Goal: Transaction & Acquisition: Purchase product/service

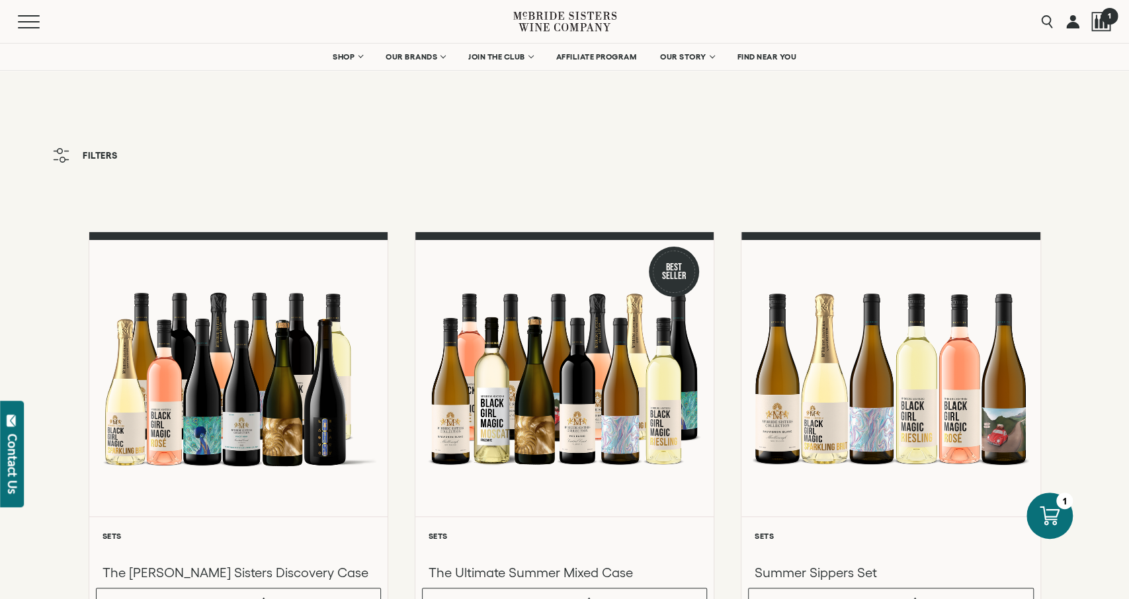
click at [1100, 15] on div at bounding box center [1102, 22] width 20 height 20
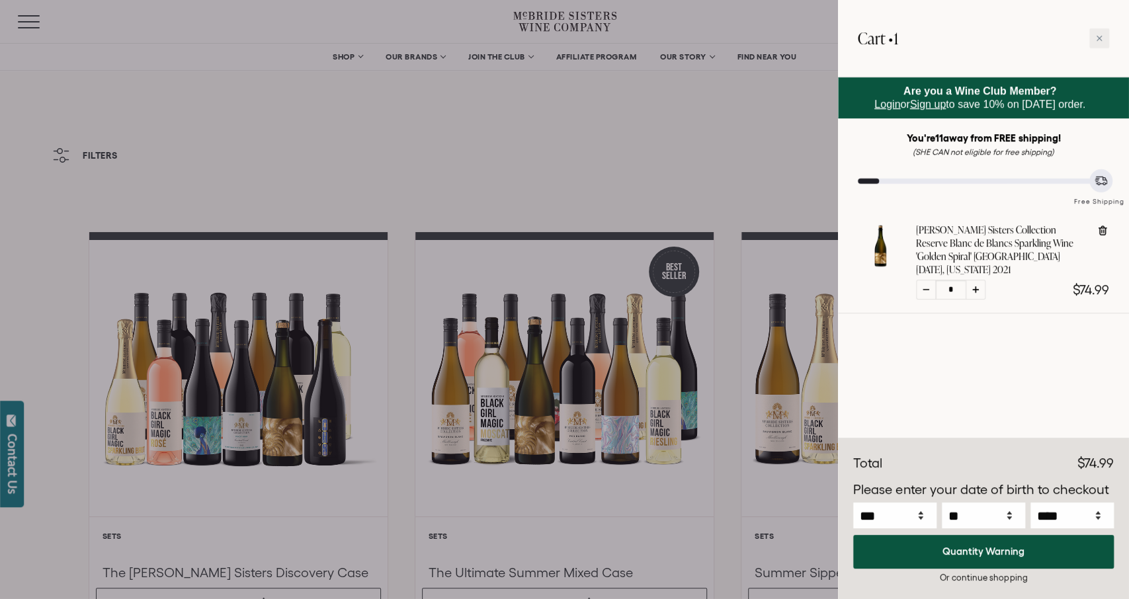
click at [736, 126] on div at bounding box center [564, 299] width 1129 height 599
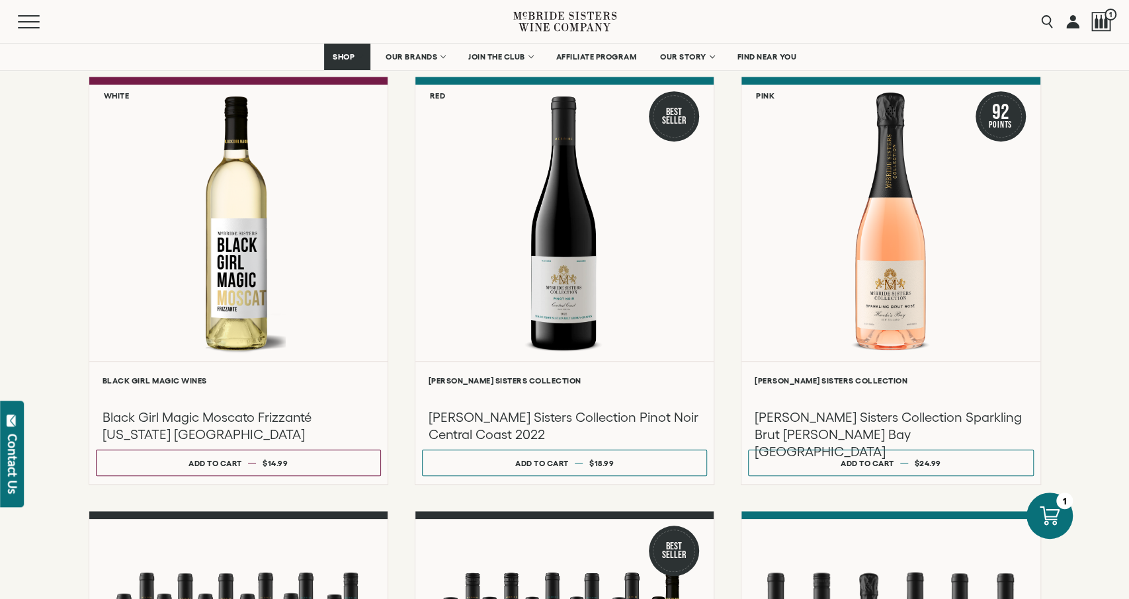
scroll to position [574, 0]
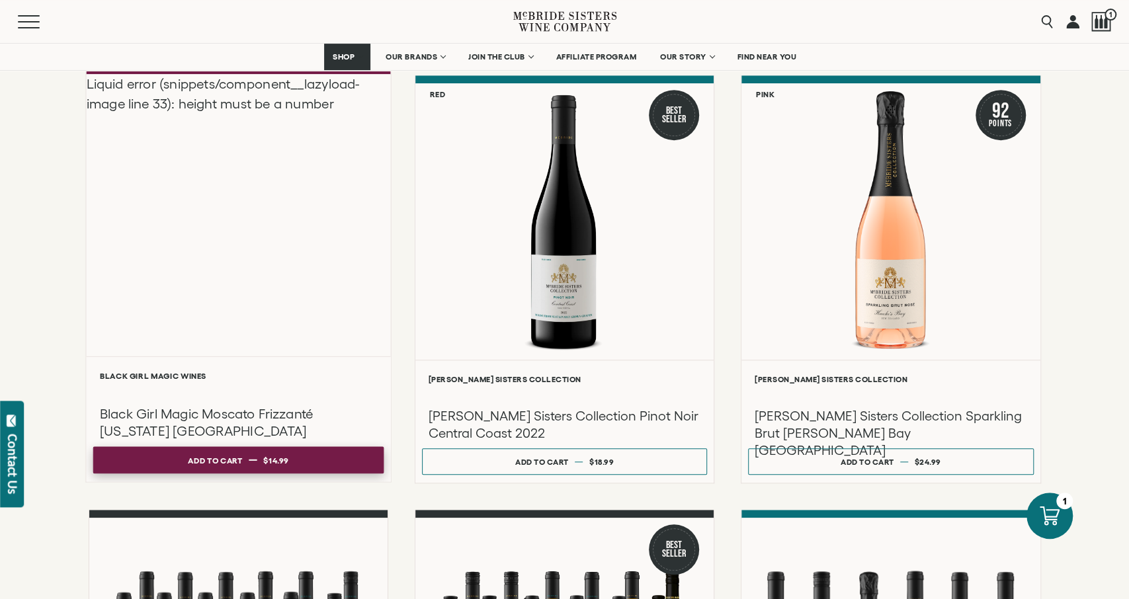
click at [308, 462] on button "Add to cart Regular price $14.99 Regular price Sale price $14.99 Unit price / p…" at bounding box center [238, 460] width 291 height 27
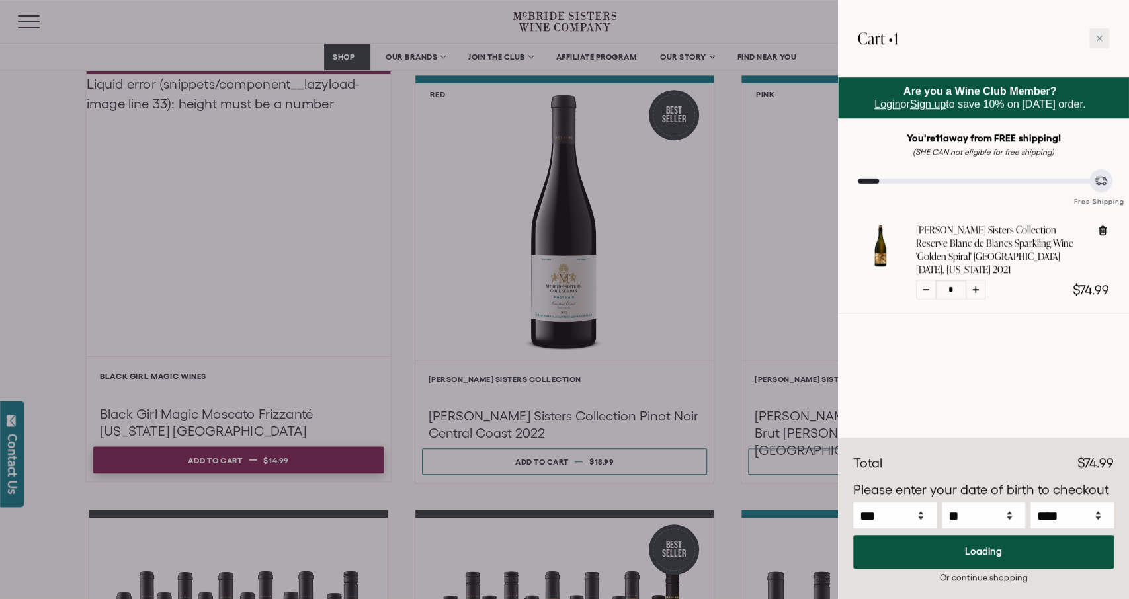
scroll to position [575, 0]
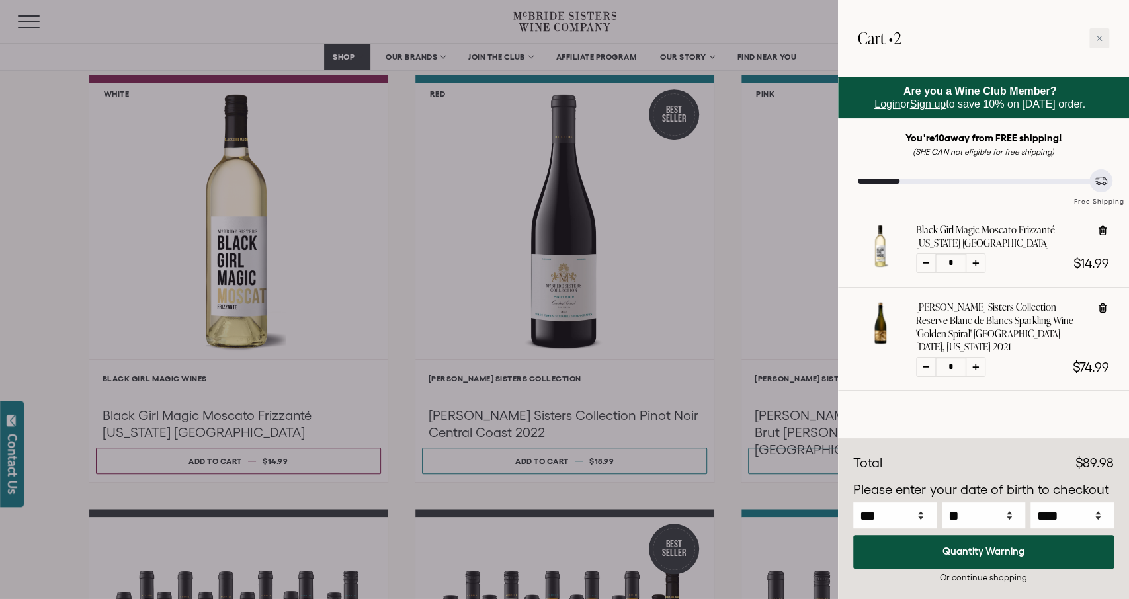
click at [591, 466] on div at bounding box center [564, 299] width 1129 height 599
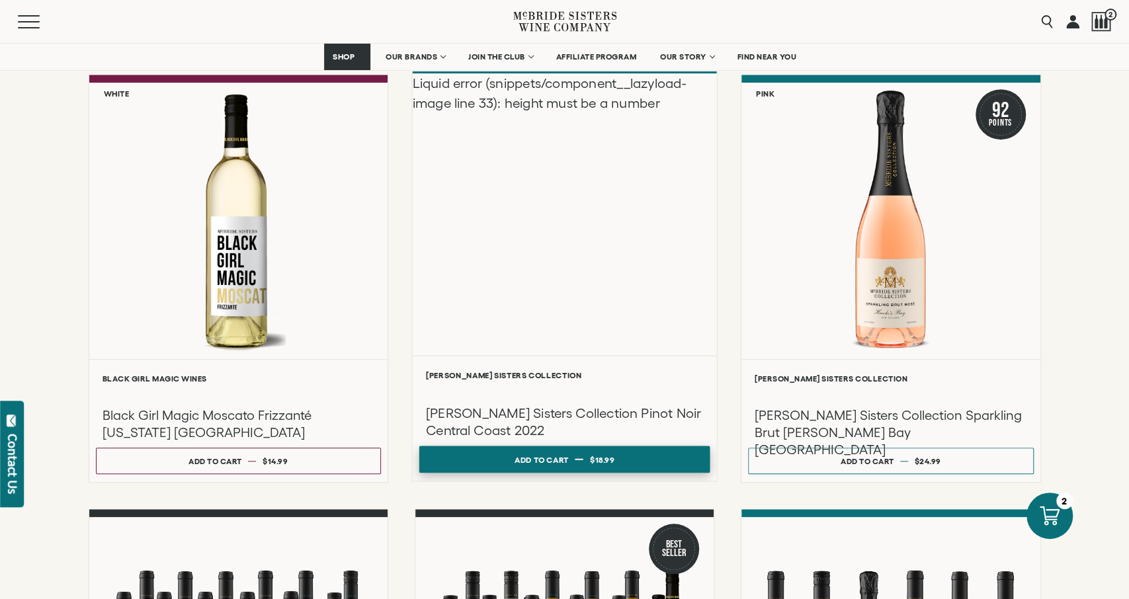
click at [584, 461] on button "Add to cart Regular price $18.99 Regular price Sale price $18.99 Unit price / p…" at bounding box center [564, 459] width 291 height 27
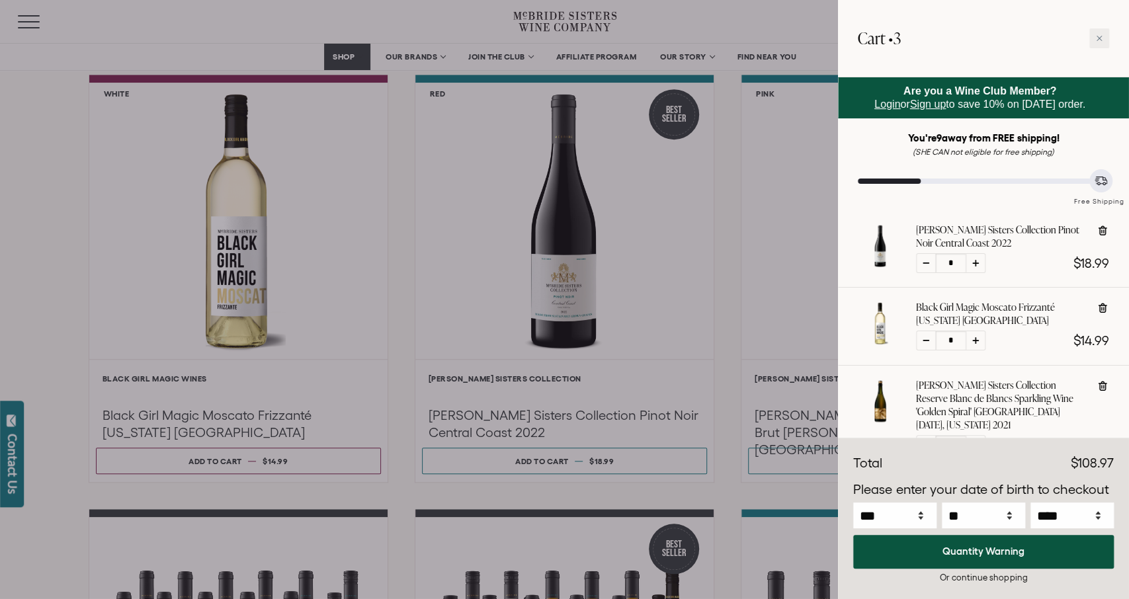
click at [781, 456] on div at bounding box center [564, 299] width 1129 height 599
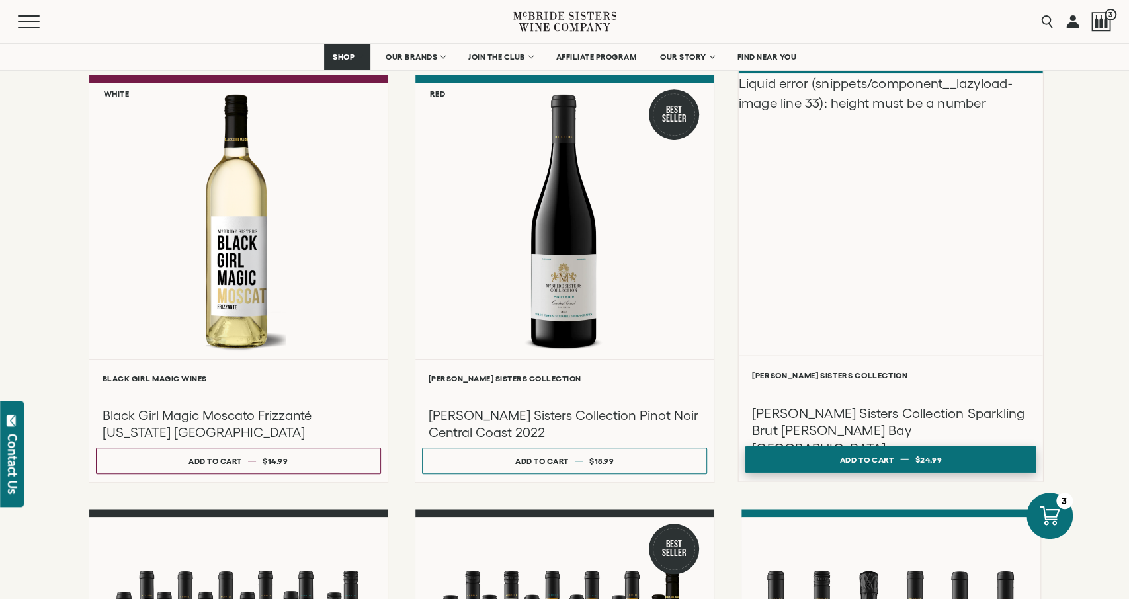
click at [833, 457] on button "Add to cart Regular price $24.99 Regular price Sale price $24.99 Unit price / p…" at bounding box center [891, 459] width 291 height 27
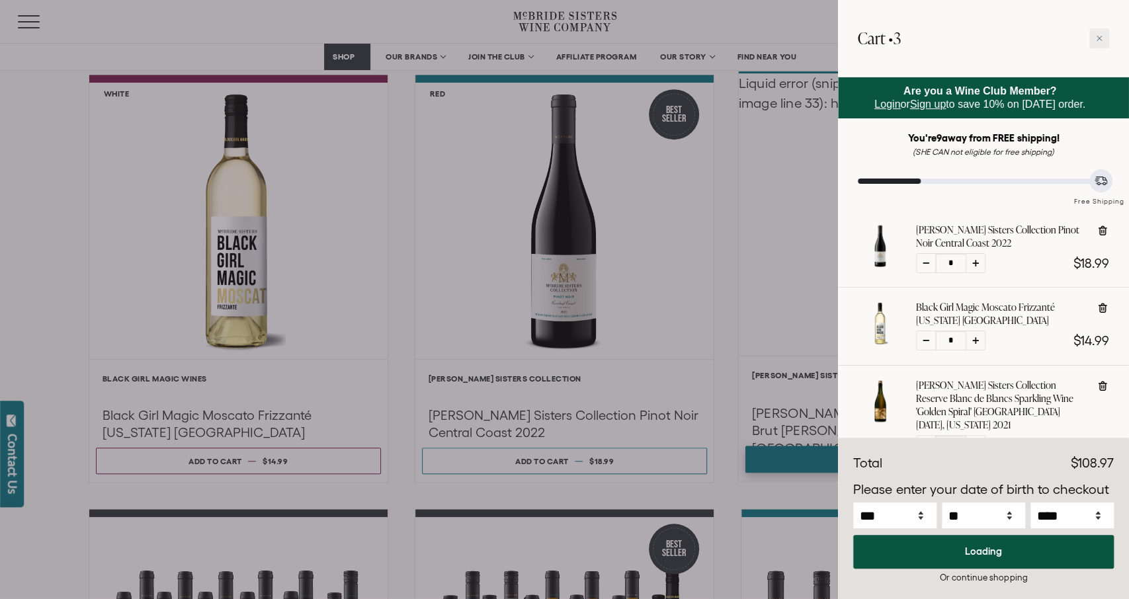
select select "****"
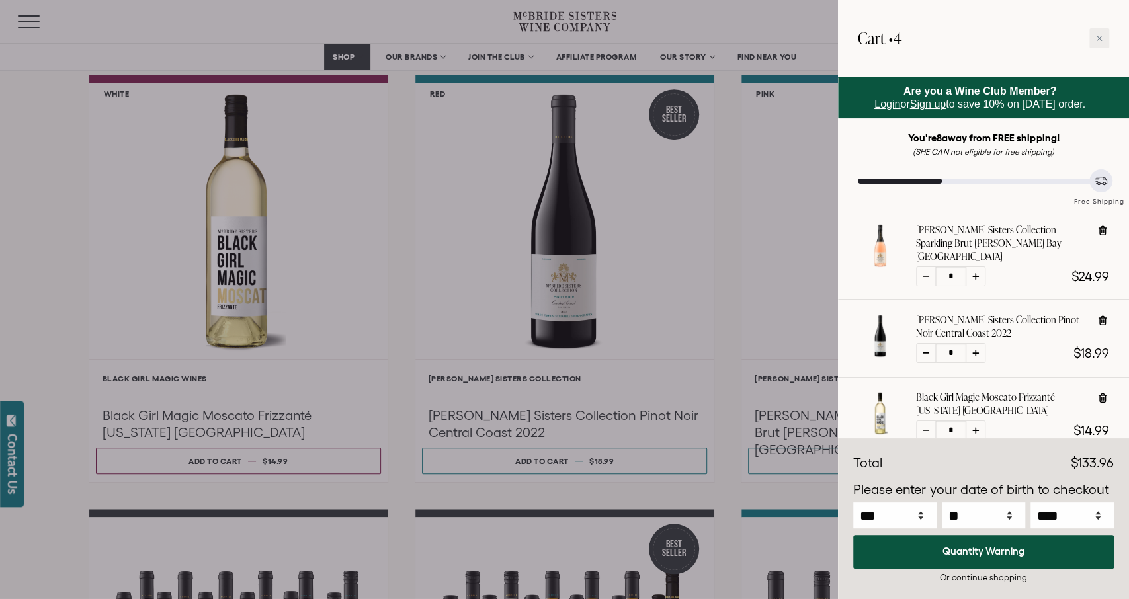
click at [723, 257] on div at bounding box center [564, 299] width 1129 height 599
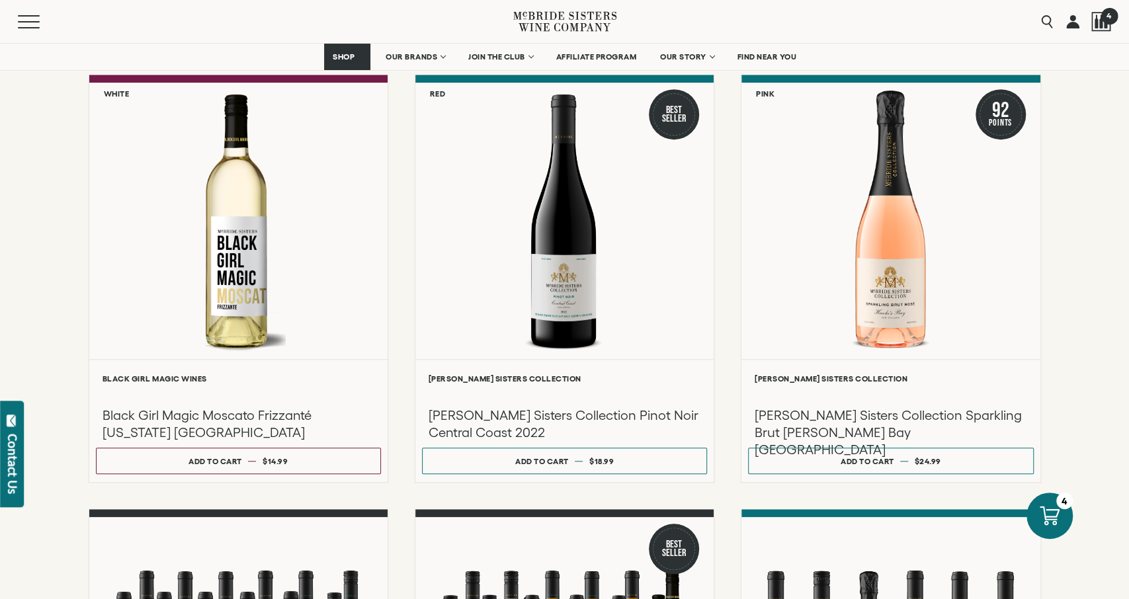
click at [1102, 24] on div at bounding box center [1102, 22] width 20 height 20
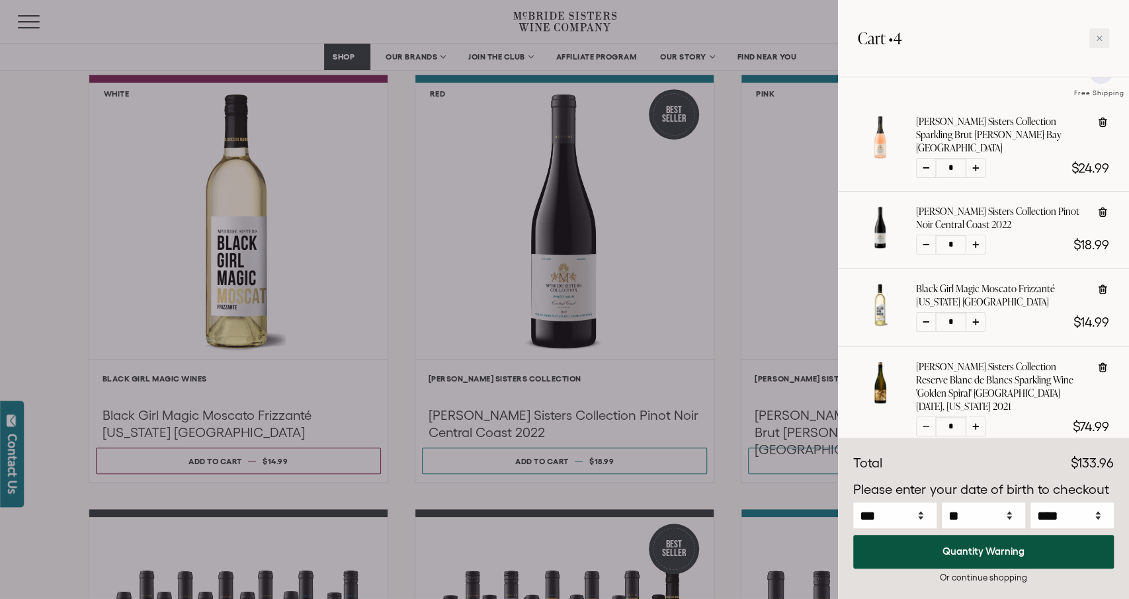
scroll to position [132, 0]
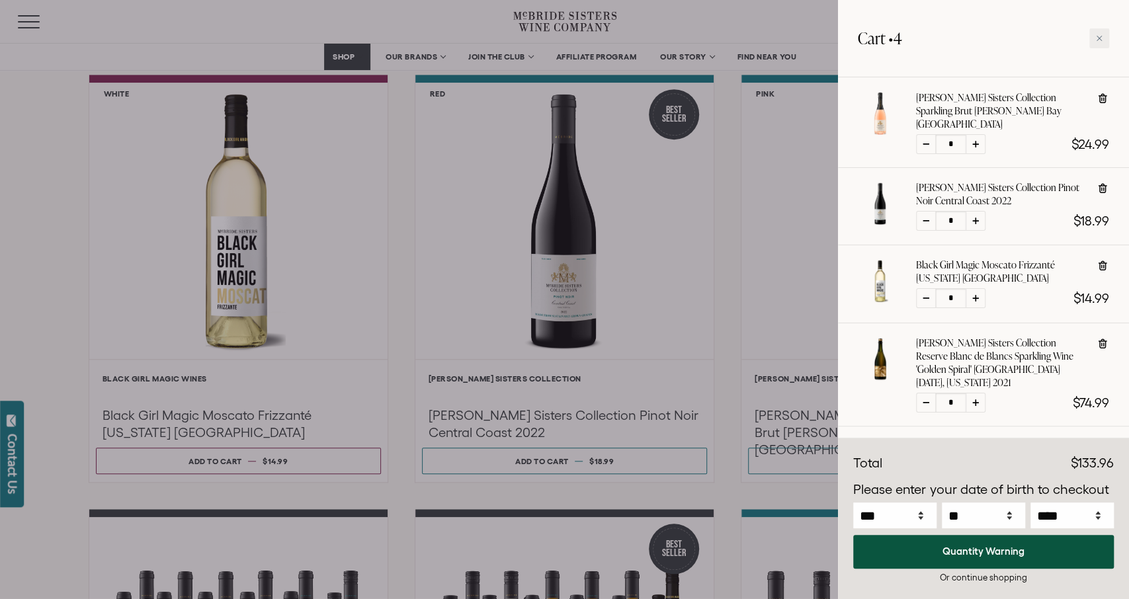
click at [976, 141] on icon at bounding box center [976, 144] width 7 height 7
type input "*"
select select "****"
click at [978, 295] on icon at bounding box center [976, 298] width 7 height 7
type input "*"
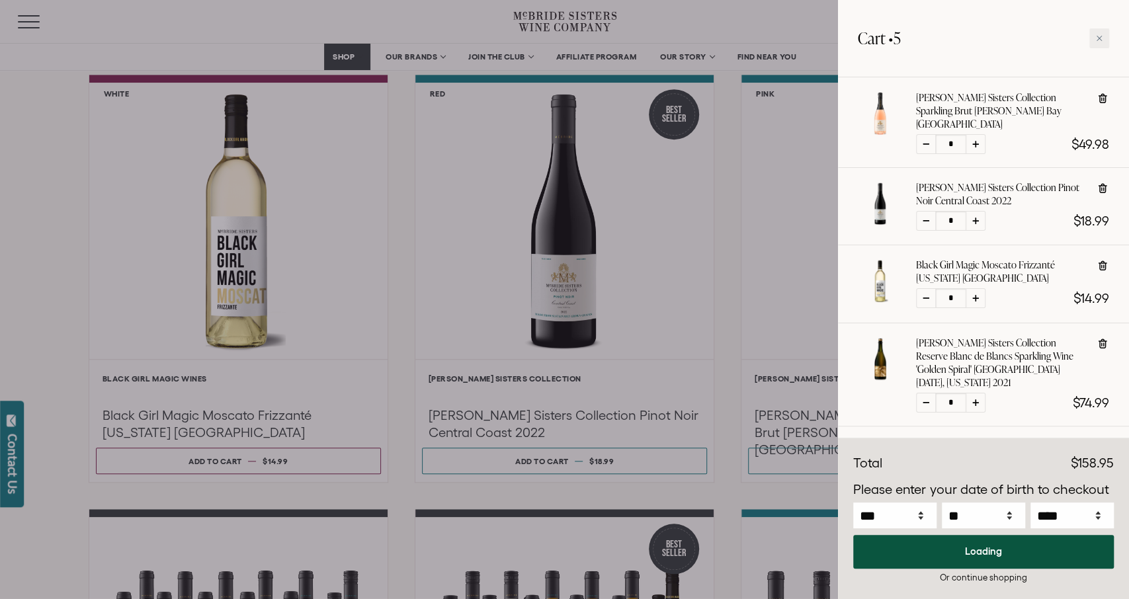
select select "****"
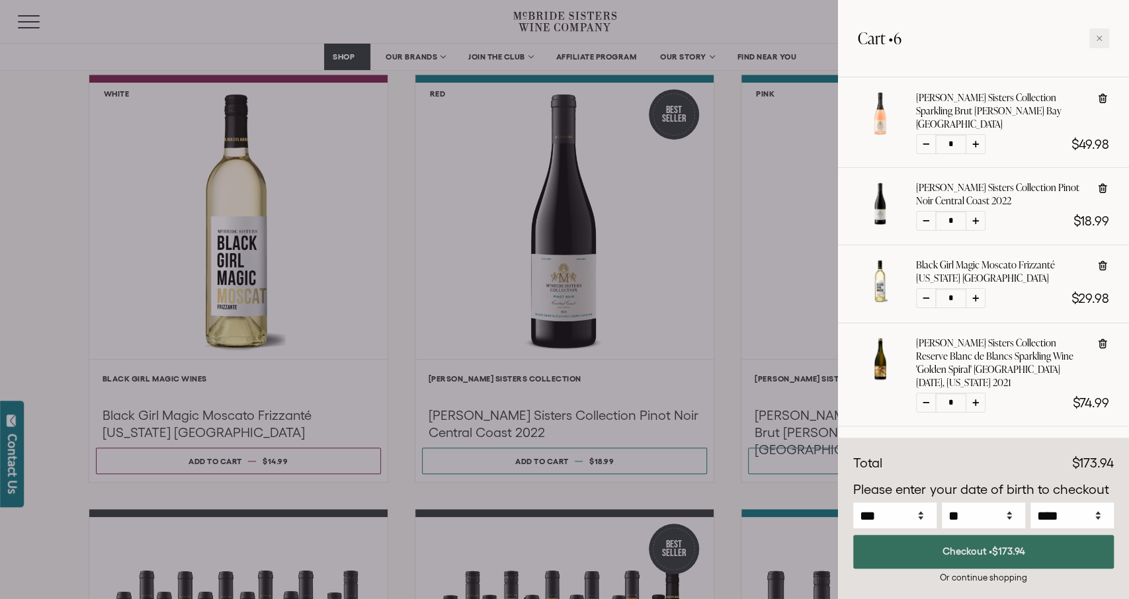
click at [993, 553] on button "Checkout • $173.94" at bounding box center [983, 552] width 261 height 34
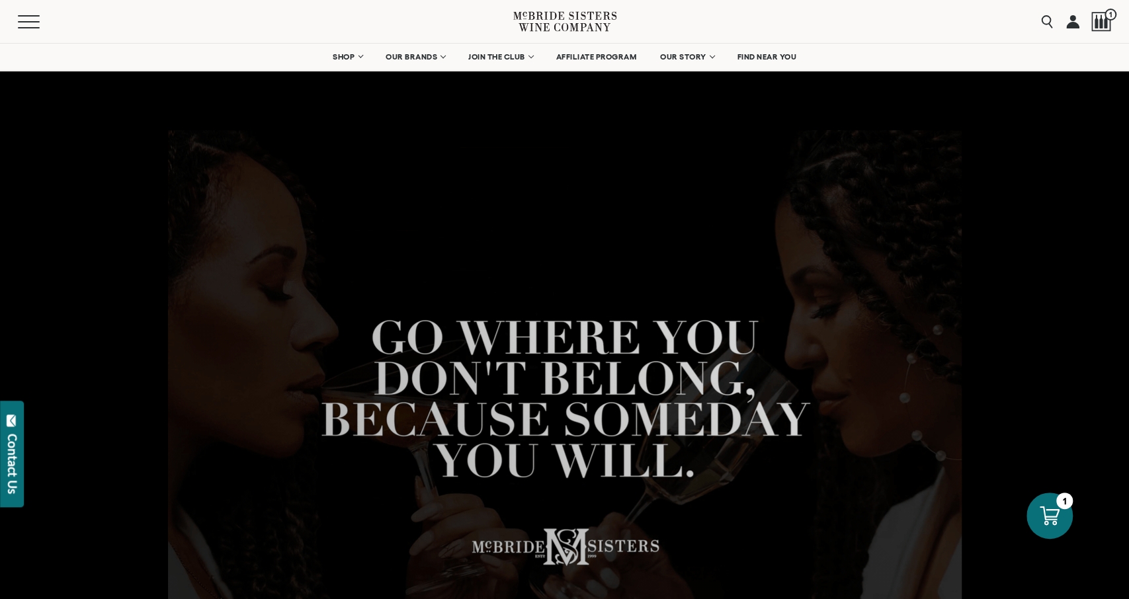
select select "****"
